Goal: Task Accomplishment & Management: Manage account settings

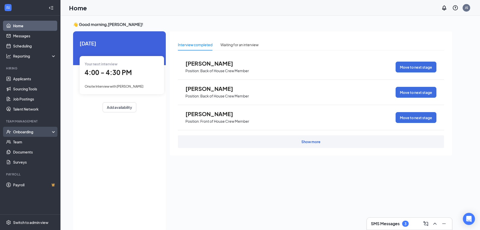
click at [37, 130] on div "Onboarding" at bounding box center [32, 131] width 39 height 5
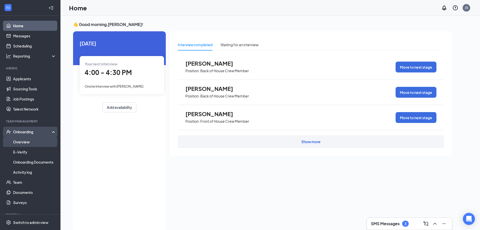
click at [26, 140] on link "Overview" at bounding box center [34, 142] width 43 height 10
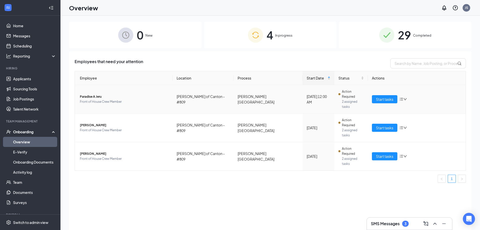
click at [104, 94] on span "Paradise A Jeru" at bounding box center [124, 96] width 89 height 5
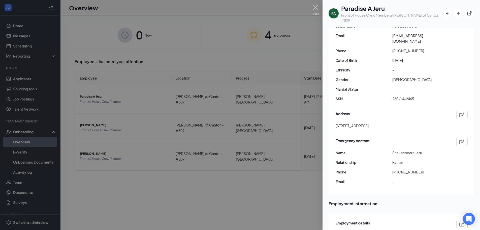
scroll to position [76, 0]
click at [316, 12] on img at bounding box center [316, 10] width 6 height 10
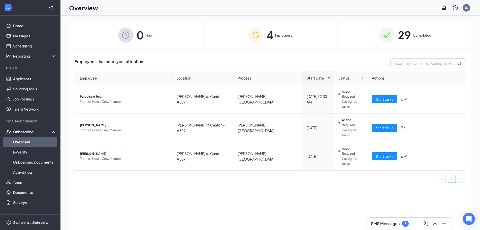
click at [315, 8] on div "Overview JS" at bounding box center [271, 8] width 420 height 16
